Goal: Book appointment/travel/reservation

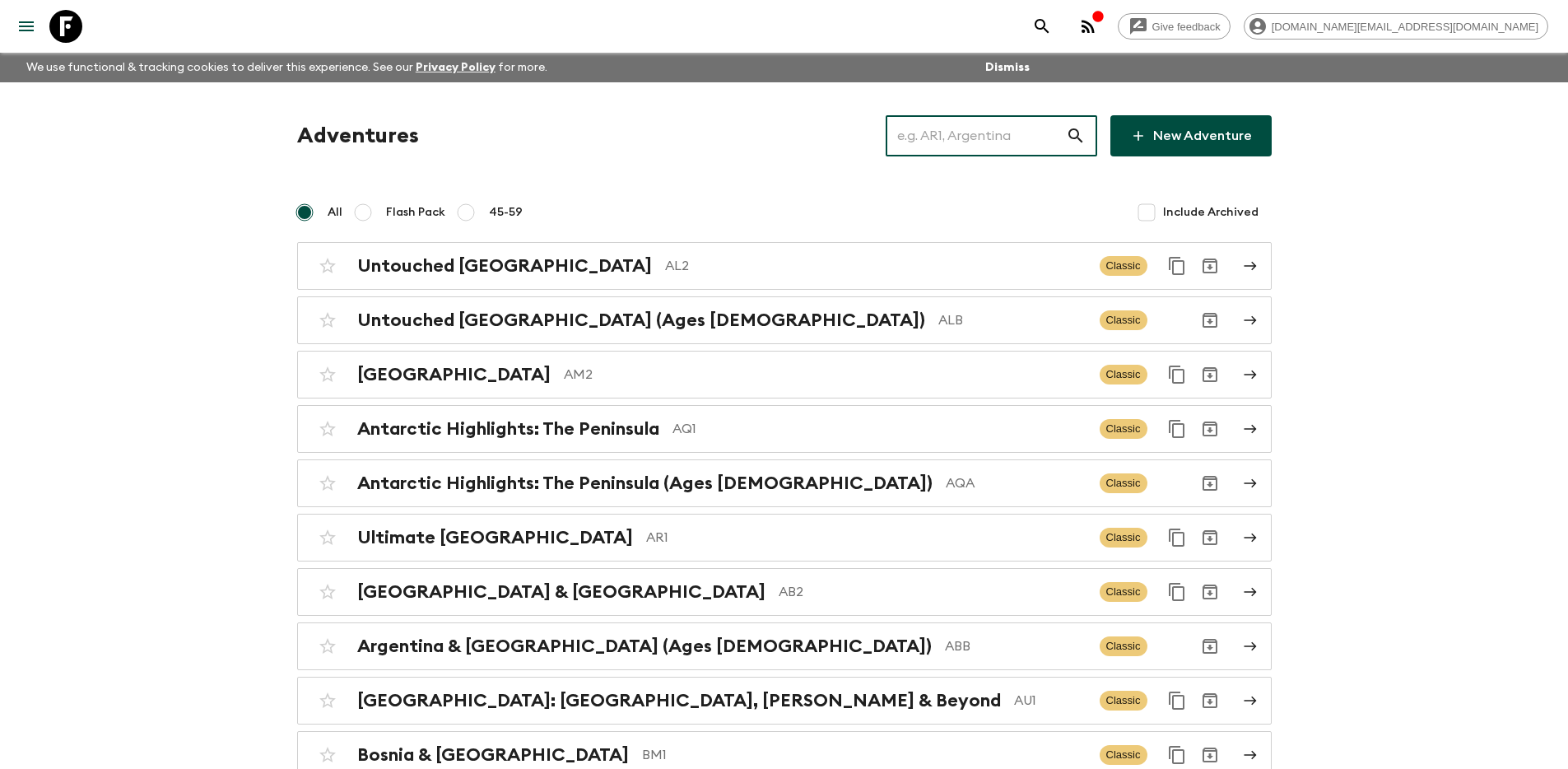
click at [1006, 141] on input "text" at bounding box center [976, 135] width 181 height 46
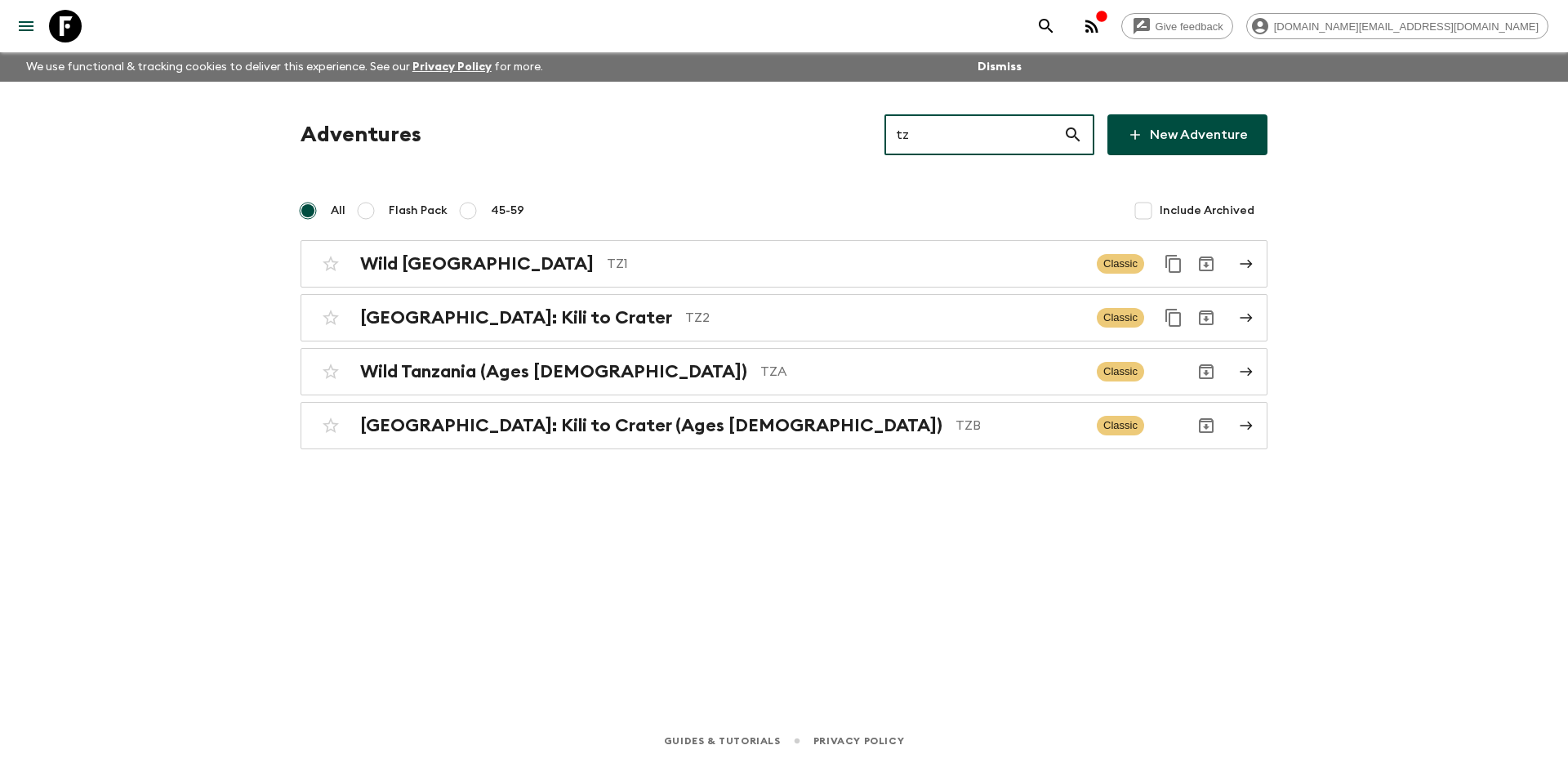
type input "tz1"
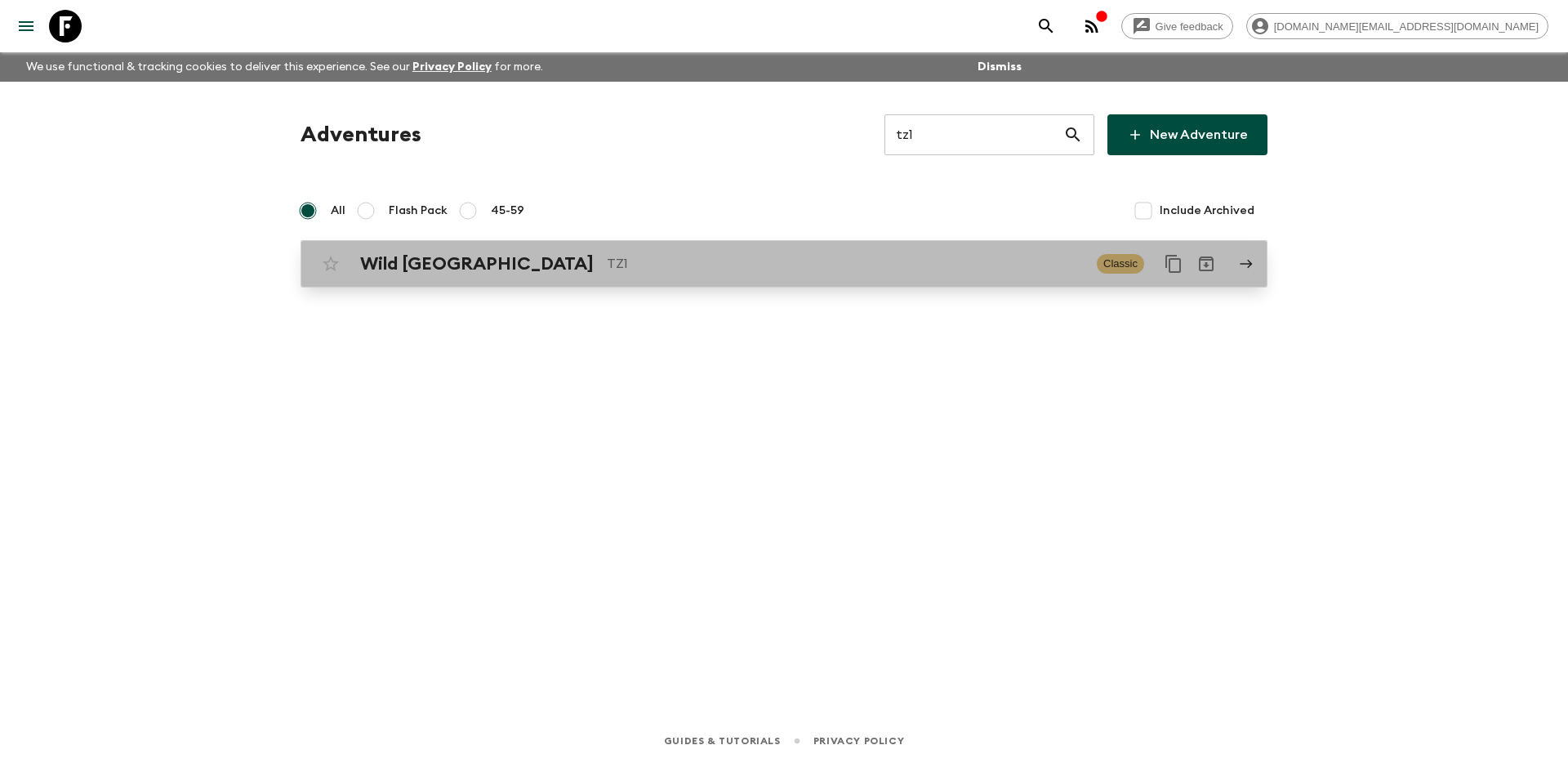
click at [975, 264] on p "TZ1" at bounding box center [844, 263] width 477 height 20
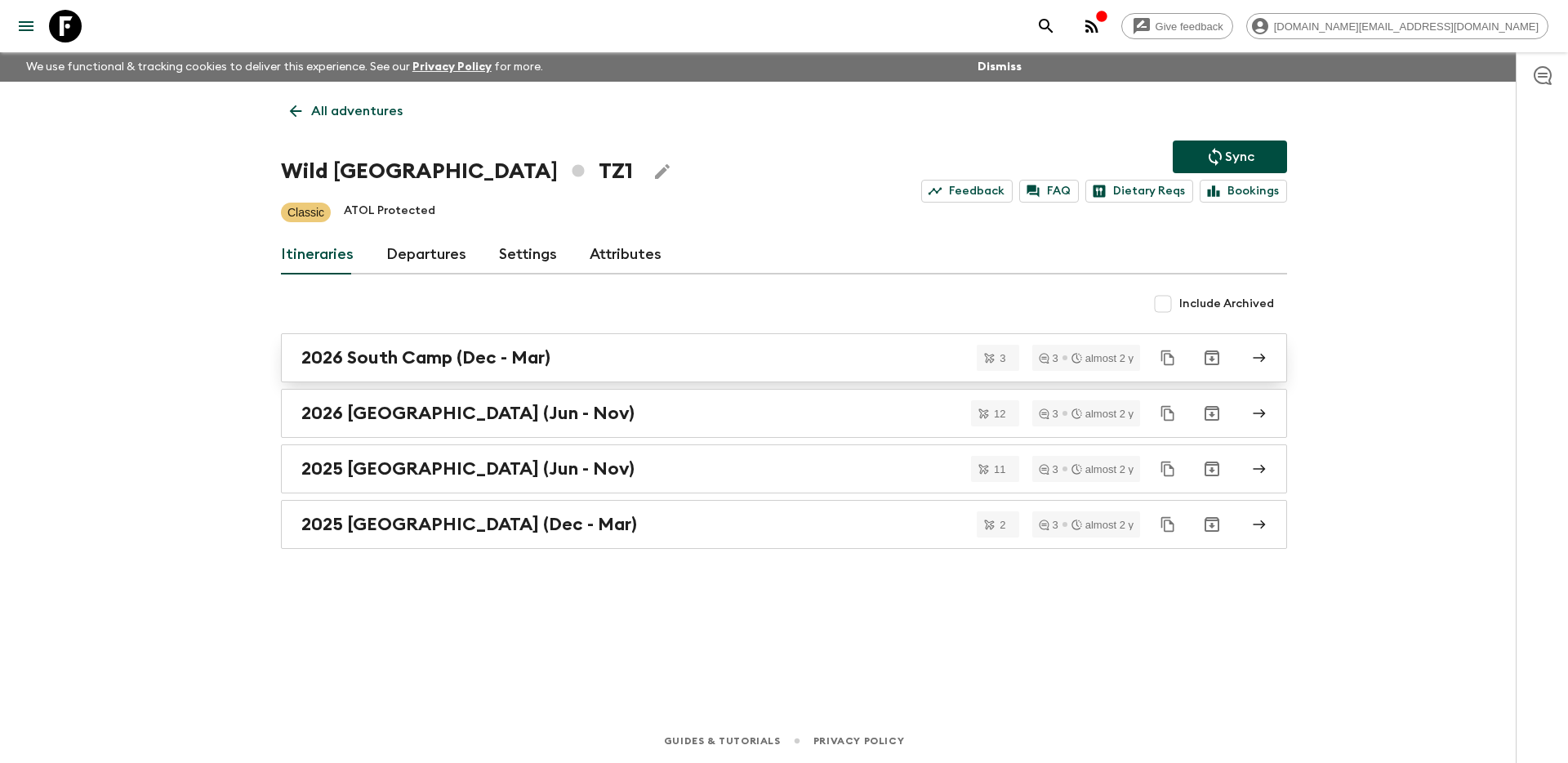
click at [706, 372] on link "2026 South Camp (Dec - Mar)" at bounding box center [784, 358] width 1006 height 49
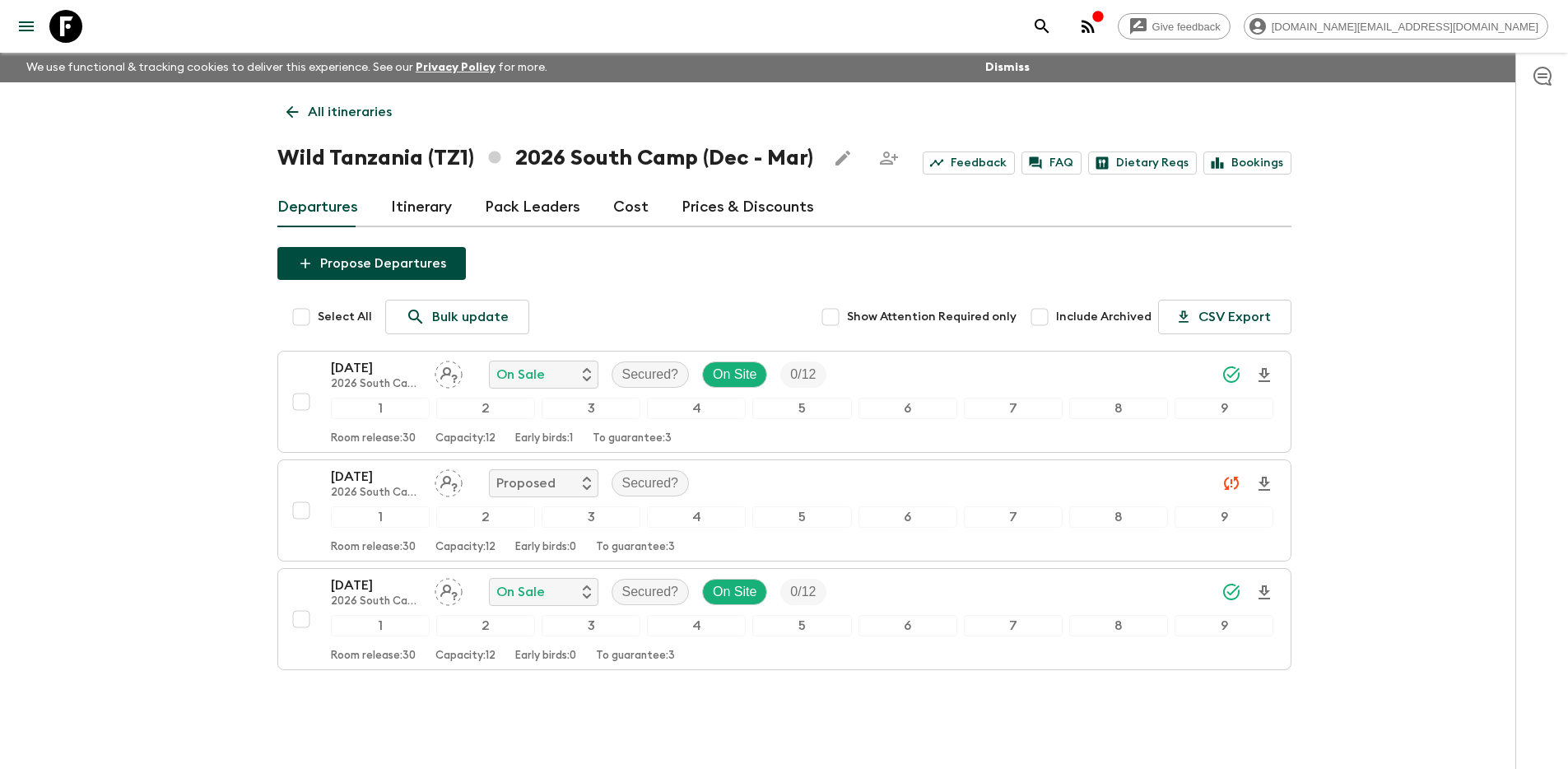
click at [364, 107] on p "All itineraries" at bounding box center [350, 112] width 84 height 20
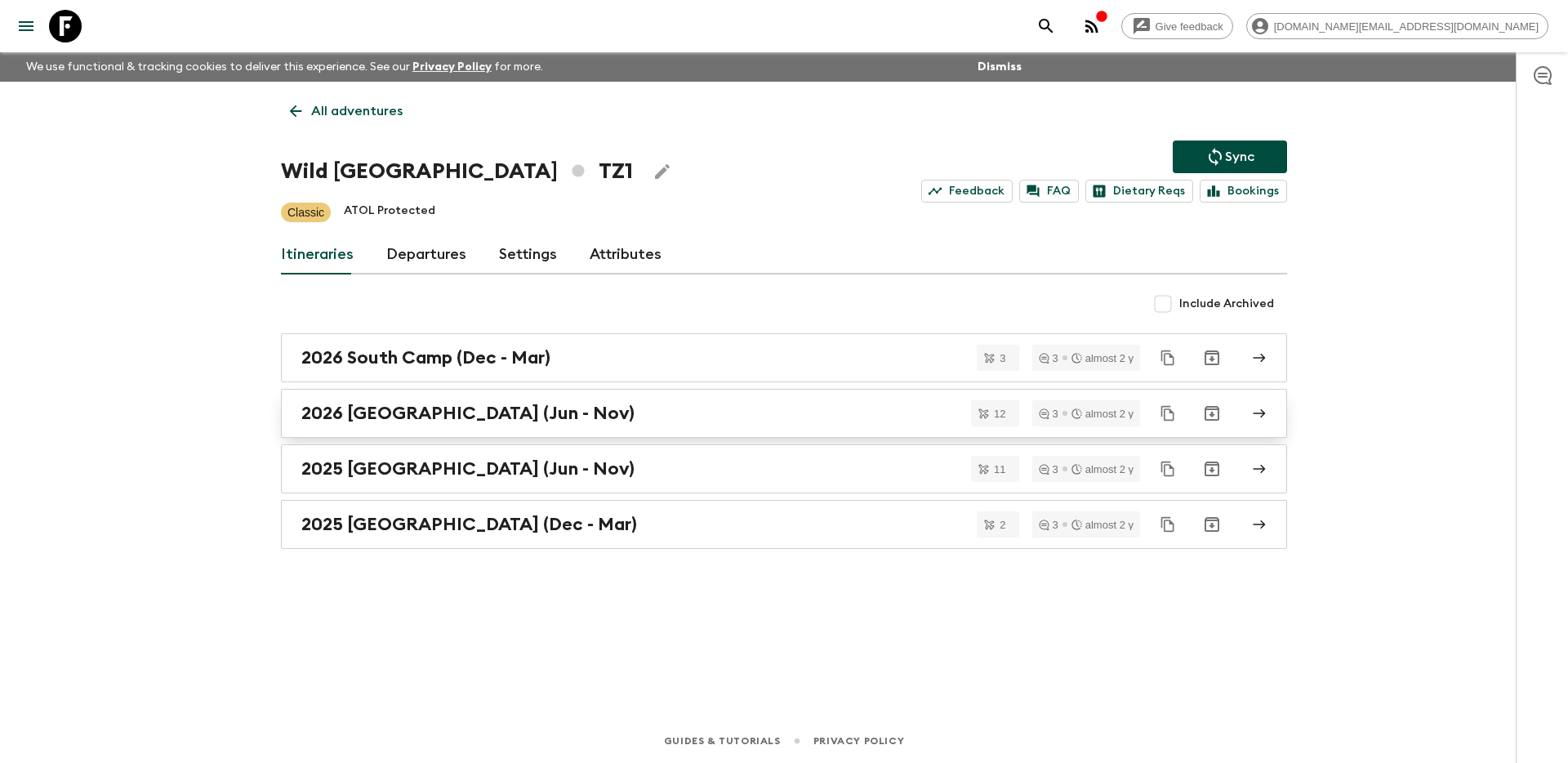
click at [587, 410] on div "2026 [GEOGRAPHIC_DATA] (Jun - Nov)" at bounding box center [769, 413] width 934 height 22
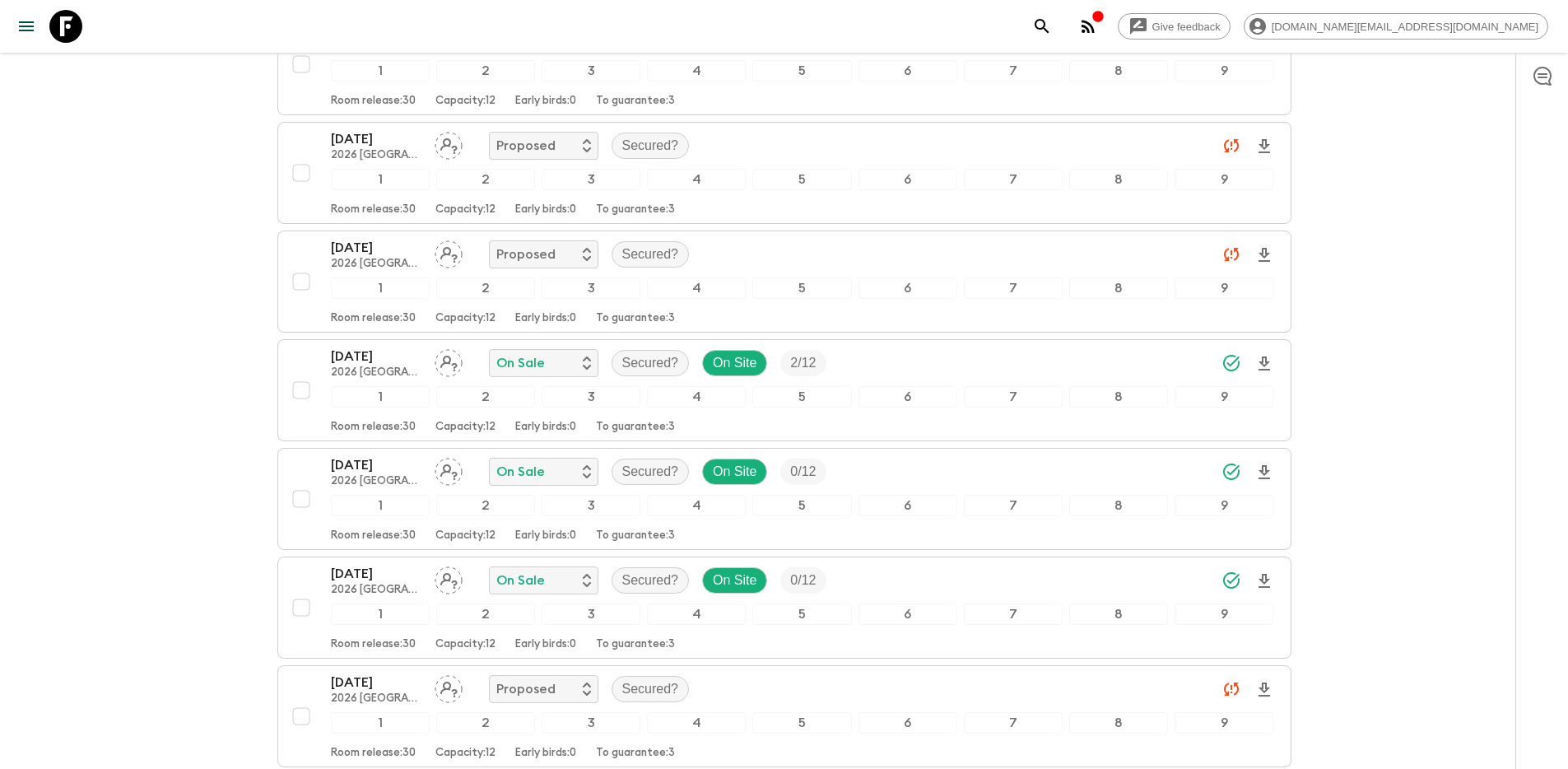
scroll to position [811, 0]
